Goal: Navigation & Orientation: Find specific page/section

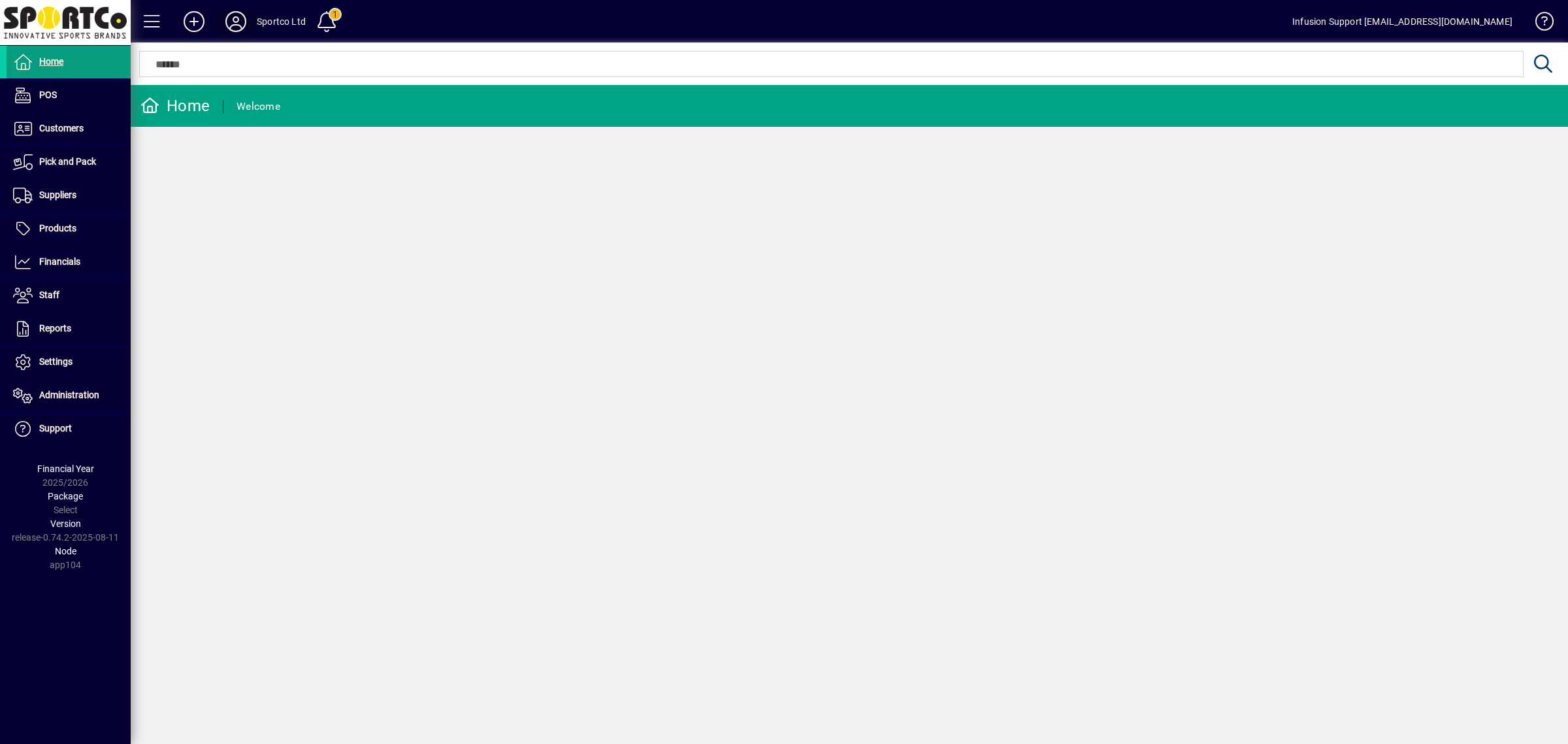
drag, startPoint x: 229, startPoint y: 14, endPoint x: 218, endPoint y: 14, distance: 11.0
click at [218, 14] on button at bounding box center [236, 22] width 42 height 24
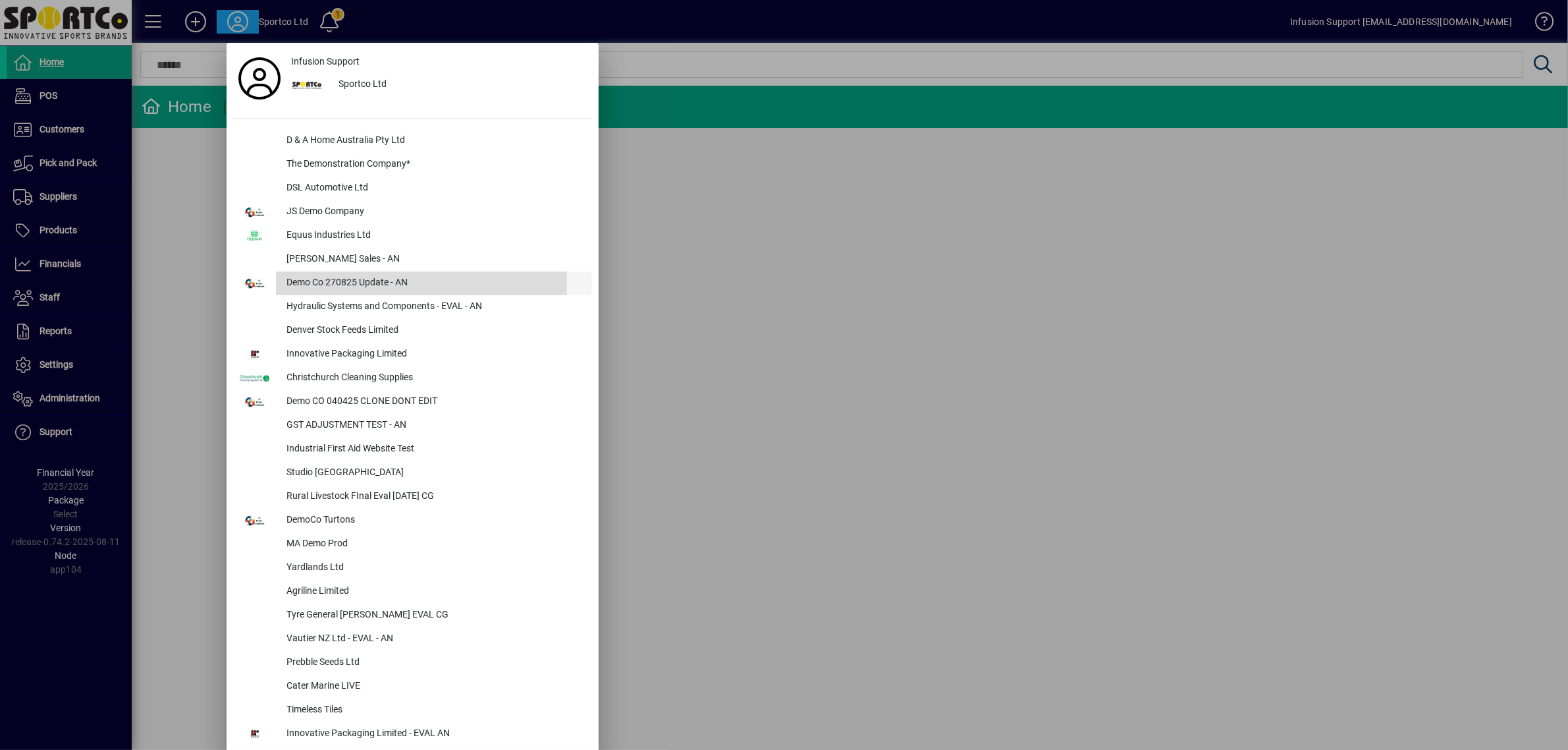
click at [349, 281] on div "Demo Co 270825 Update - AN" at bounding box center [434, 283] width 317 height 24
